Goal: Find specific page/section

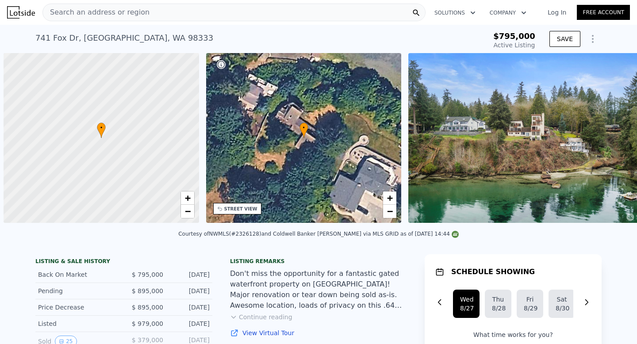
scroll to position [0, 4]
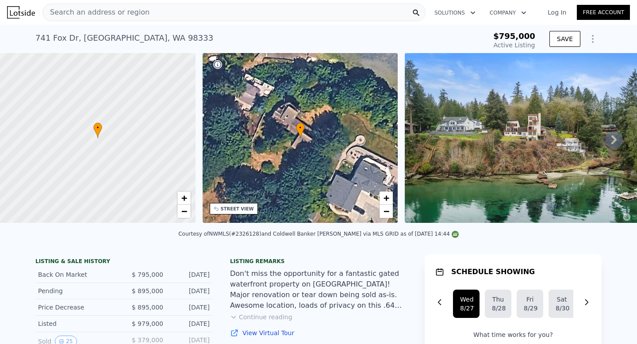
click at [236, 15] on div "Search an address or region" at bounding box center [233, 13] width 383 height 18
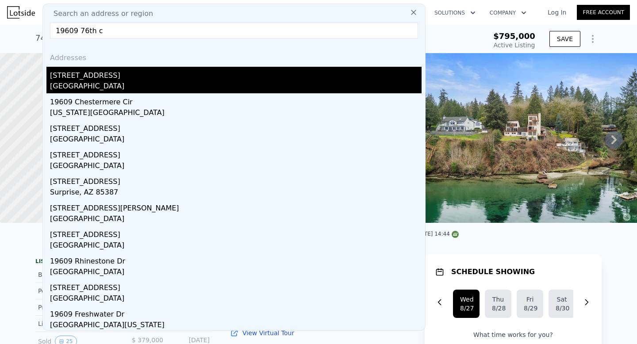
type input "19609 76th c"
click at [201, 77] on div "[STREET_ADDRESS]" at bounding box center [236, 74] width 372 height 14
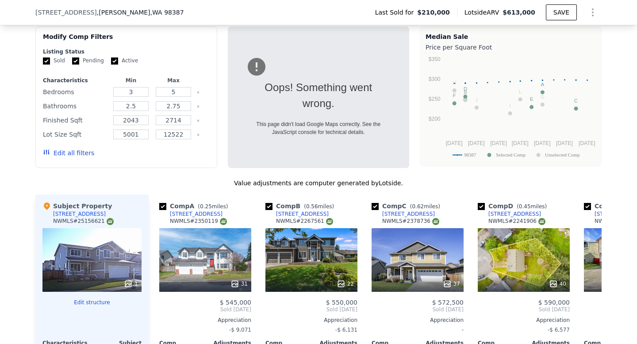
scroll to position [802, 0]
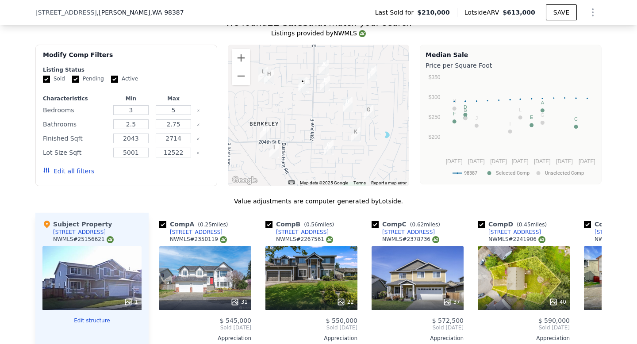
scroll to position [779, 0]
click at [241, 61] on button "Zoom in" at bounding box center [241, 58] width 18 height 18
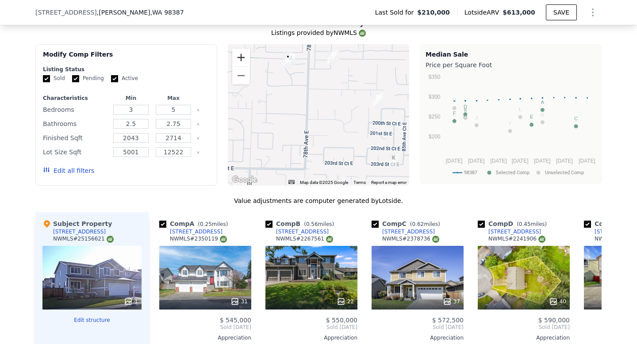
click at [241, 61] on button "Zoom in" at bounding box center [241, 58] width 18 height 18
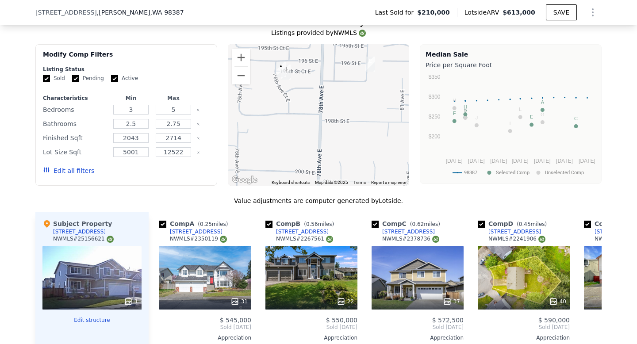
drag, startPoint x: 287, startPoint y: 73, endPoint x: 311, endPoint y: 133, distance: 64.7
click at [311, 133] on div at bounding box center [319, 115] width 182 height 142
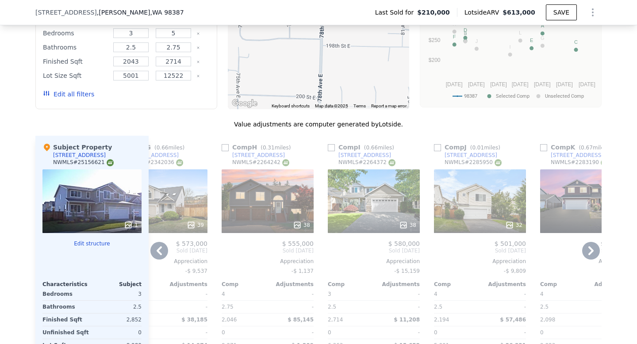
scroll to position [853, 0]
